Goal: Check status: Check status

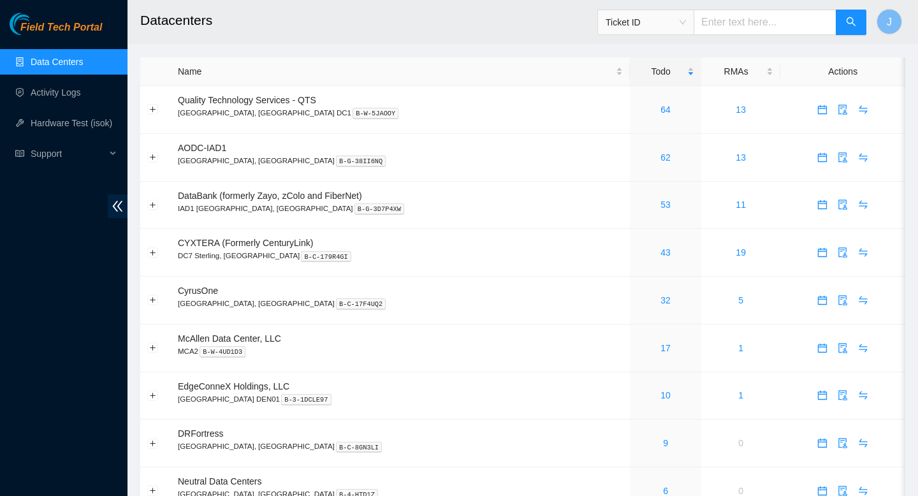
click at [760, 22] on input "text" at bounding box center [765, 23] width 143 height 26
paste input "B-W-12LFSQG"
type input "B-W-12LFSQG"
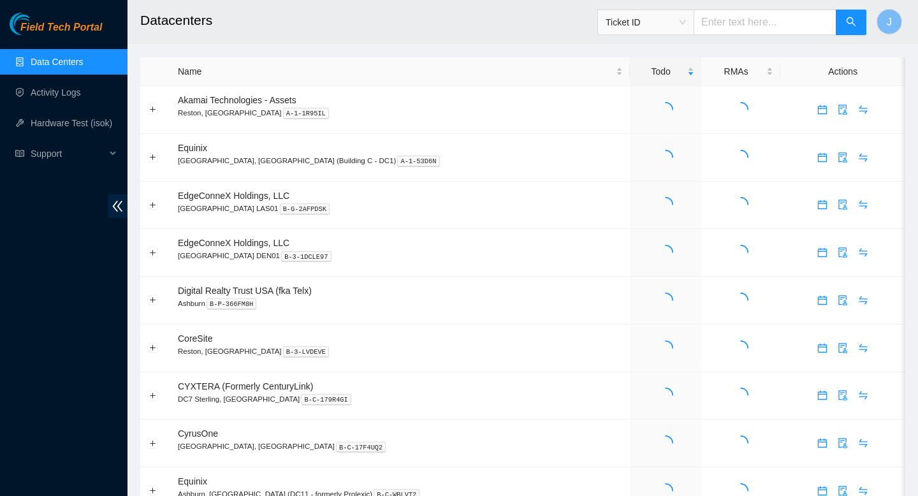
click at [735, 23] on input "text" at bounding box center [765, 23] width 143 height 26
paste input "B-W-12LFSQG"
type input "B-W-12LFSQG"
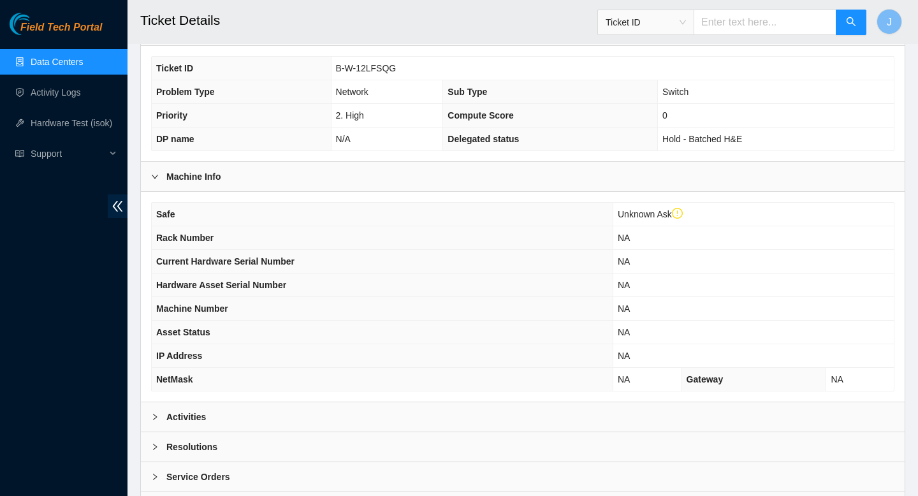
scroll to position [351, 0]
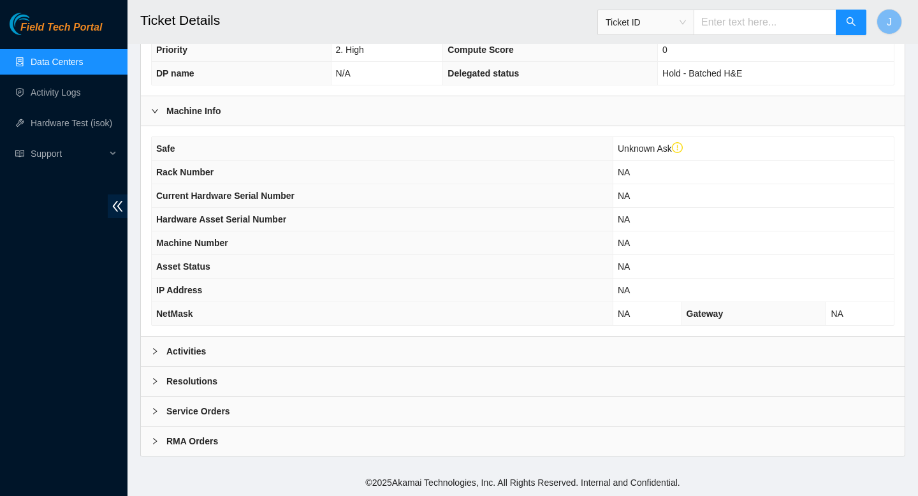
click at [335, 346] on div "Activities" at bounding box center [523, 351] width 764 height 29
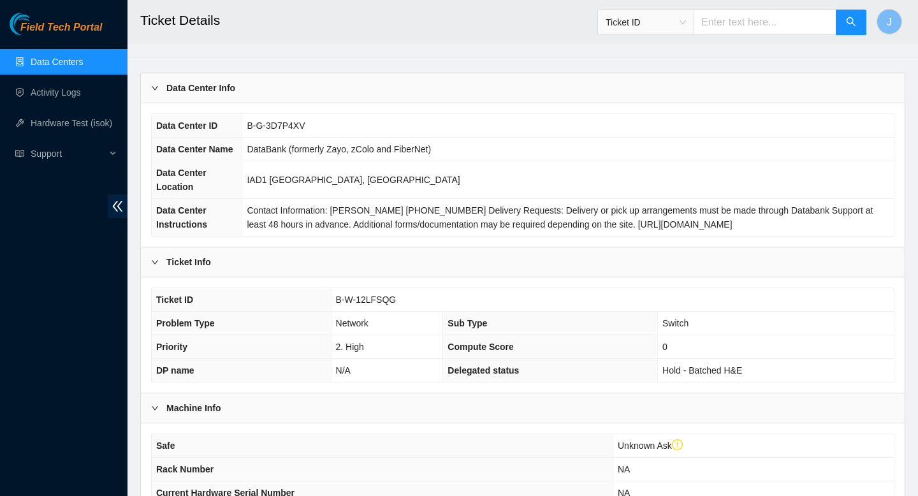
scroll to position [0, 0]
